Goal: Navigation & Orientation: Find specific page/section

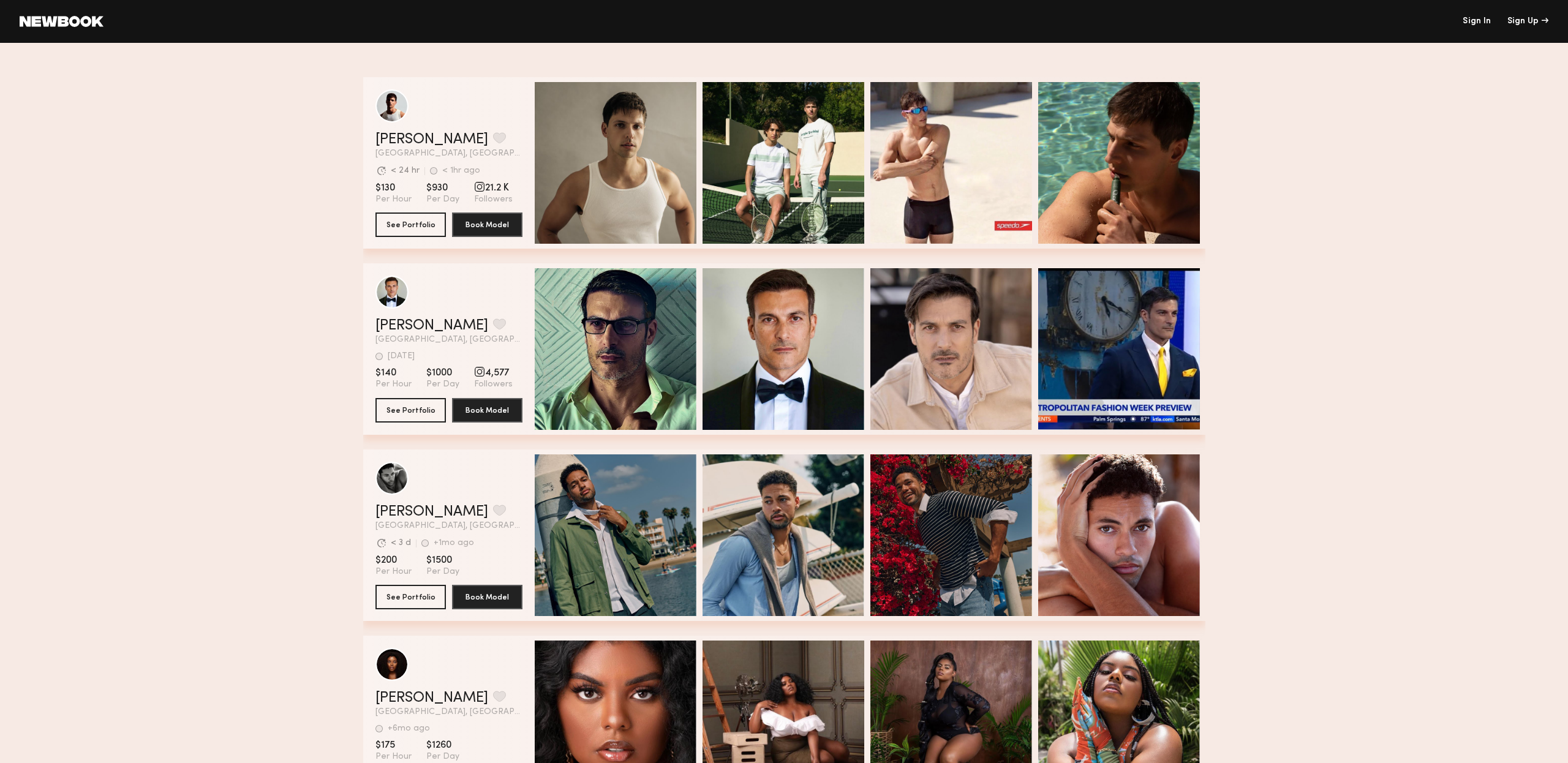
click at [69, 16] on link at bounding box center [61, 21] width 84 height 11
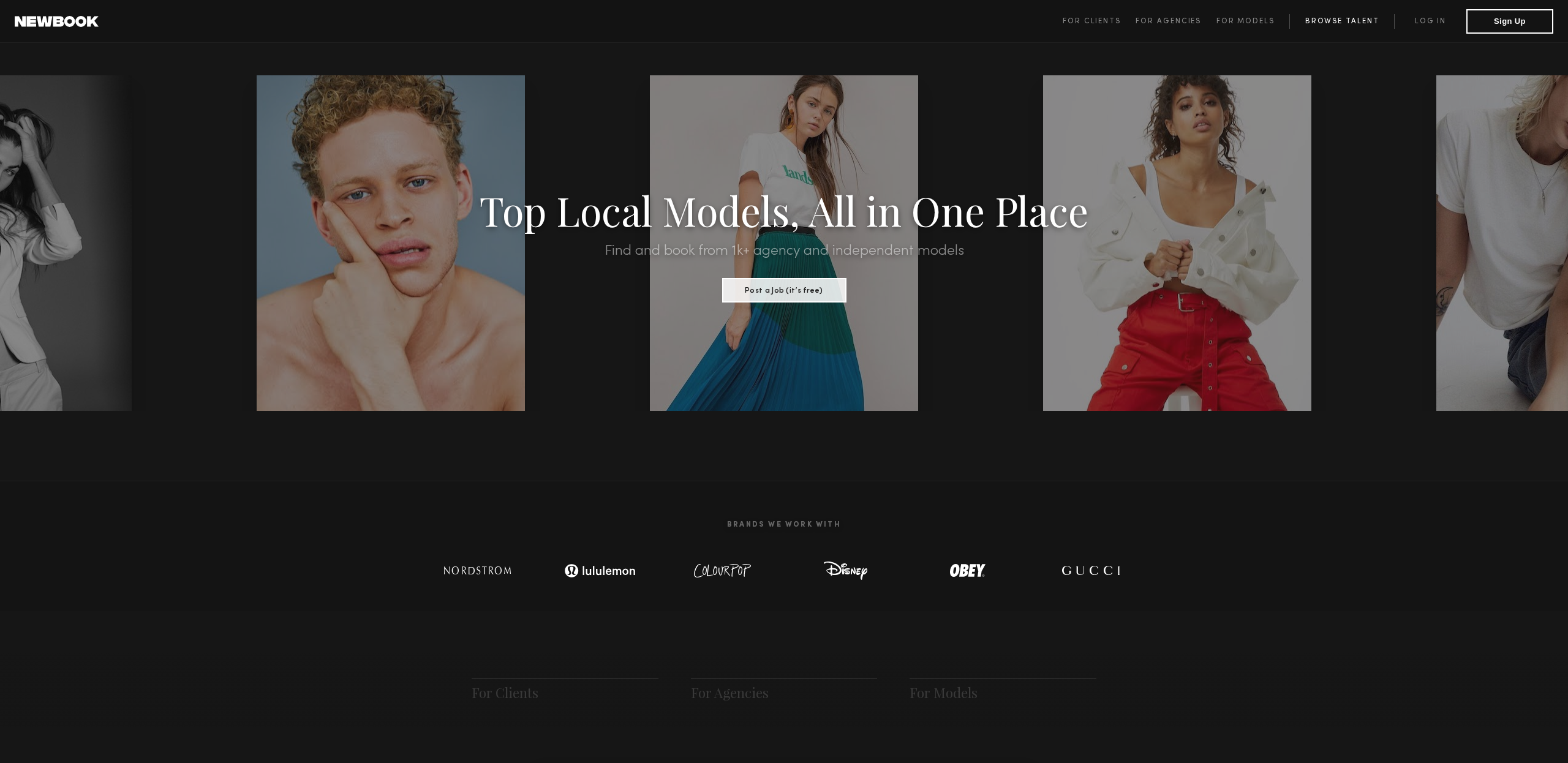
click at [1334, 19] on link "Browse Talent" at bounding box center [1342, 21] width 105 height 15
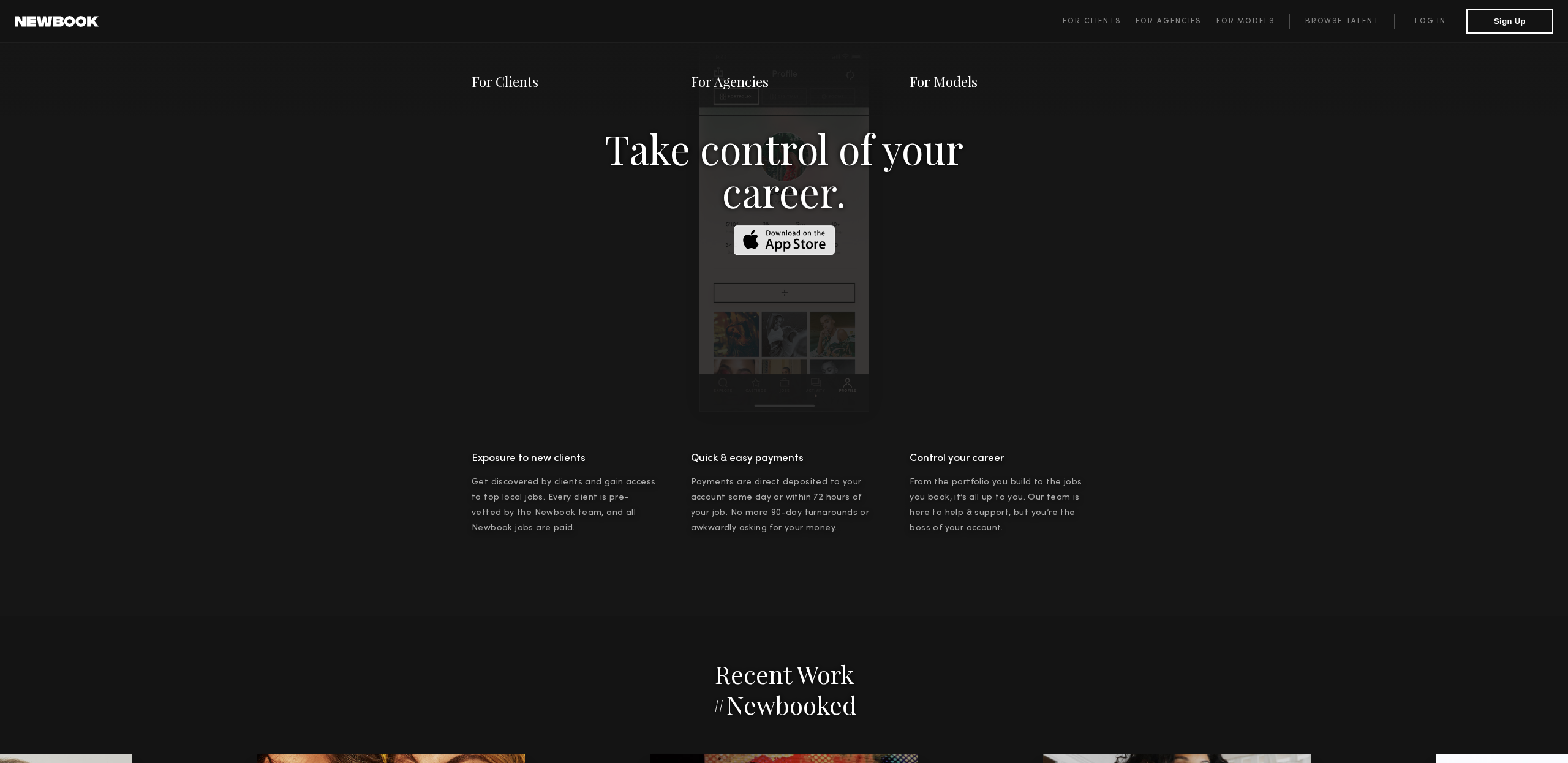
scroll to position [1892, 0]
